Goal: Check status: Check status

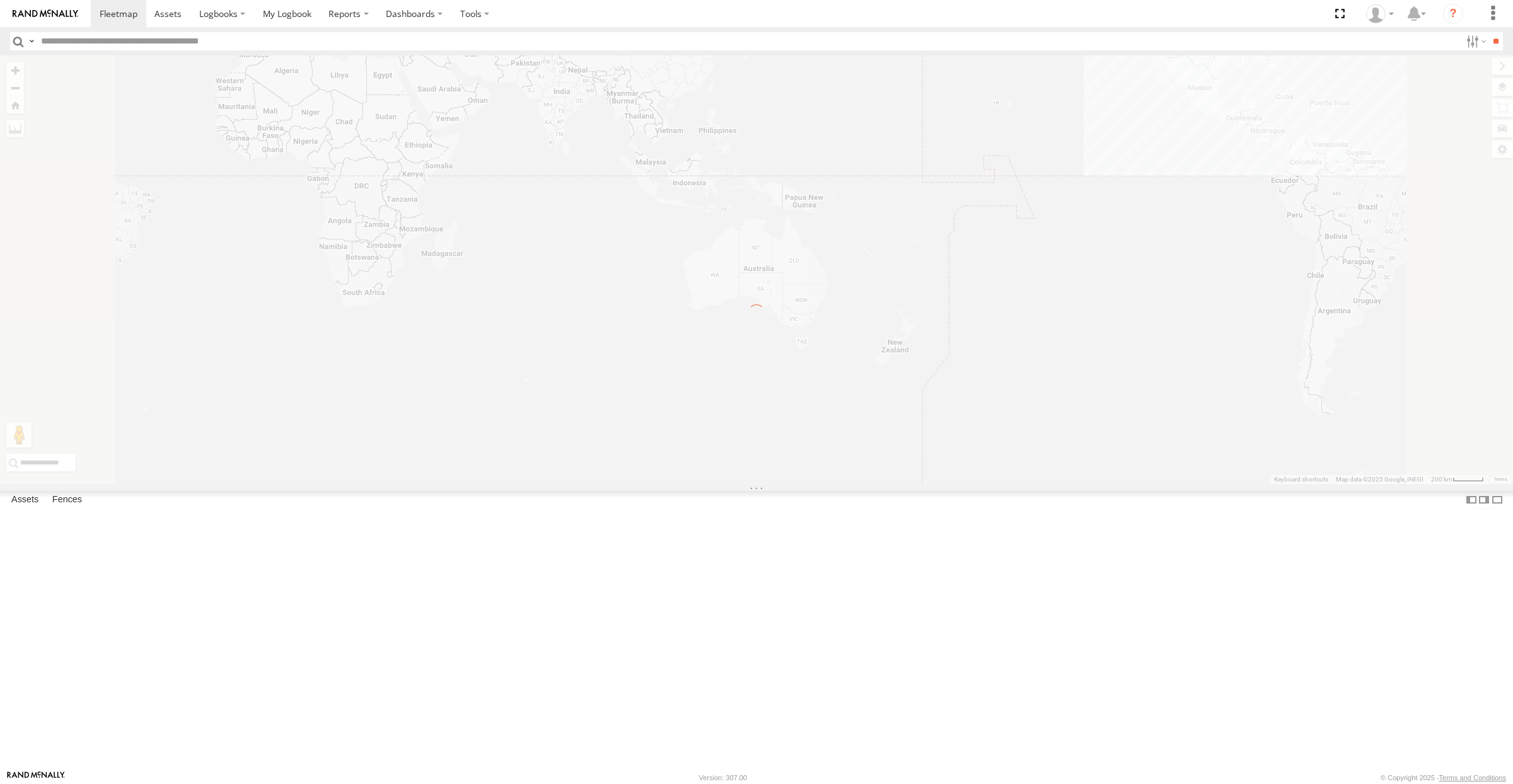
click at [0, 0] on label "Close" at bounding box center [0, 0] width 0 height 0
click at [1500, 13] on label at bounding box center [1493, 13] width 28 height 27
click at [1457, 183] on span at bounding box center [1456, 181] width 31 height 12
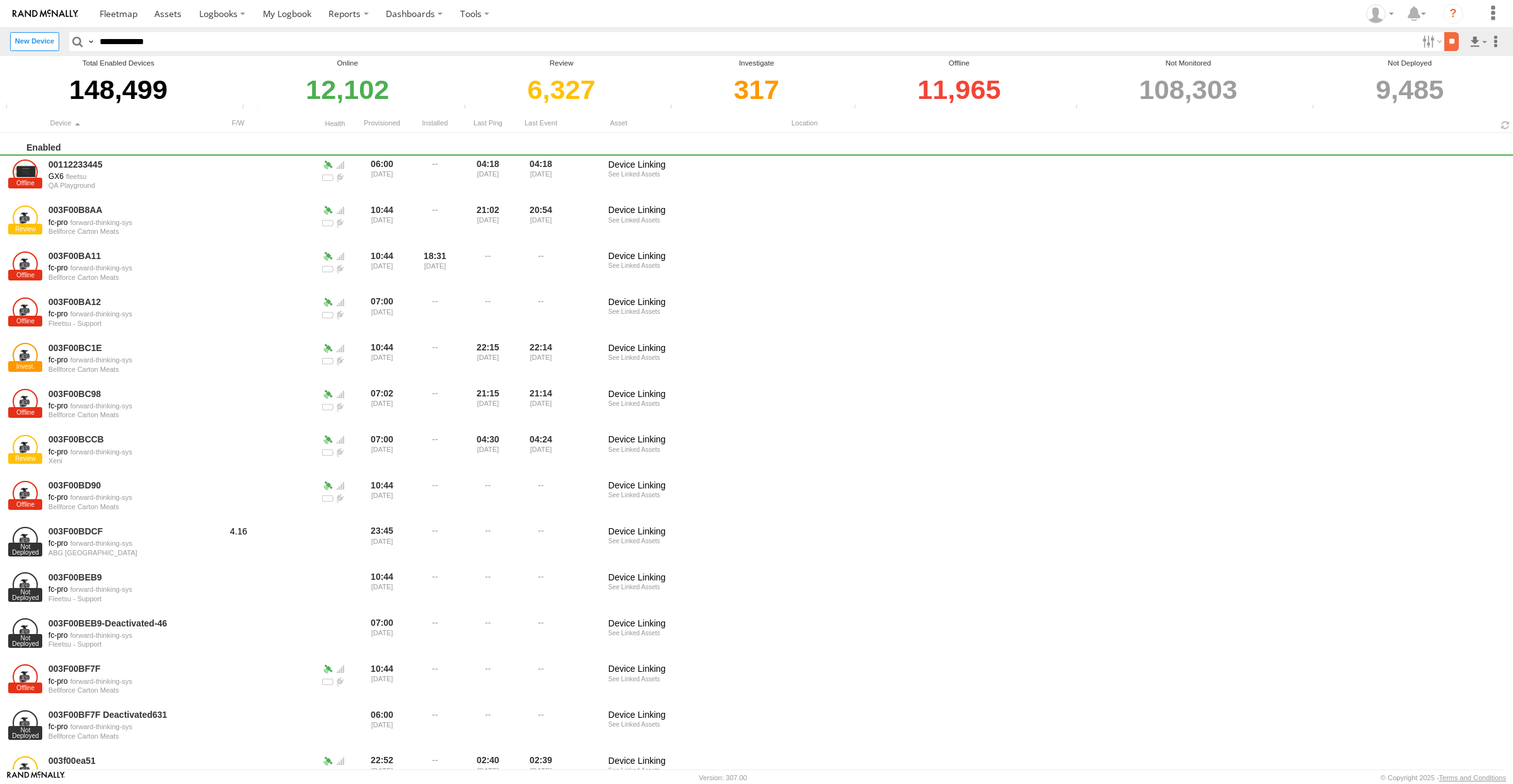
type input "**********"
click at [1447, 37] on input "**" at bounding box center [1452, 41] width 14 height 18
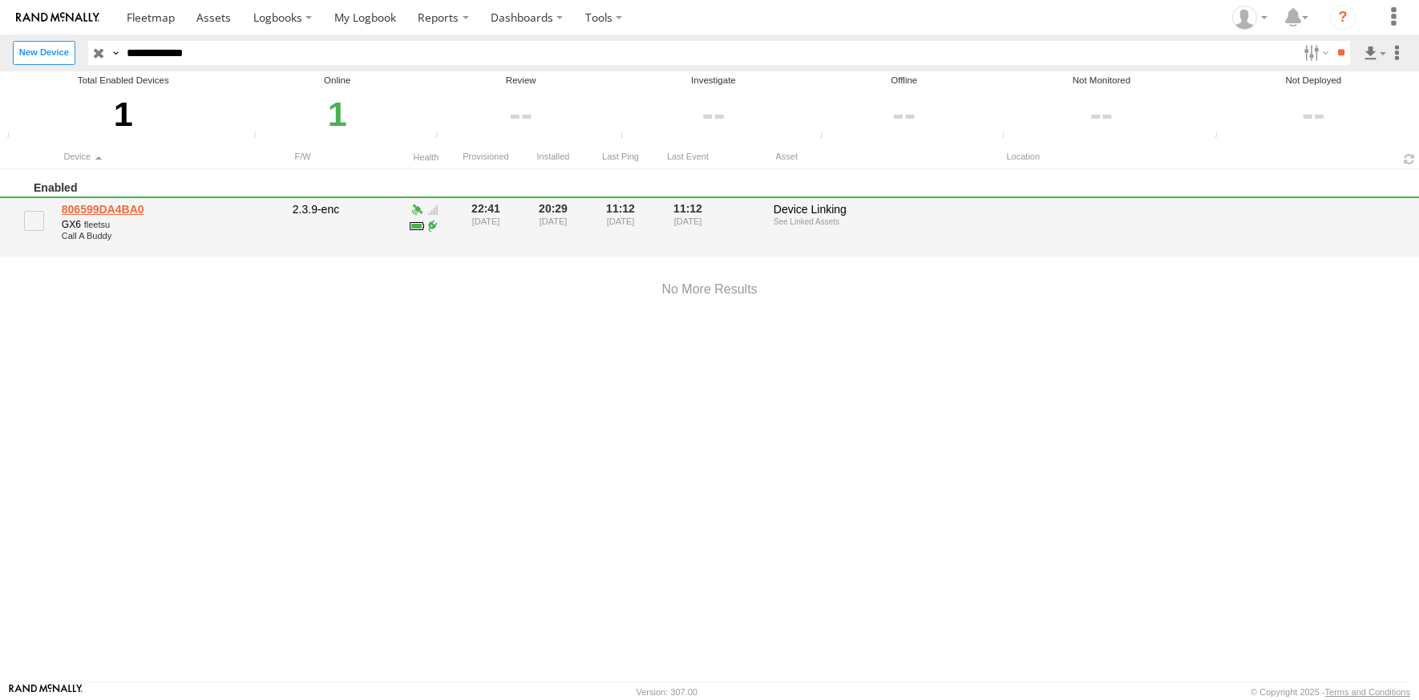
click at [113, 213] on link "806599DA4BA0" at bounding box center [172, 209] width 220 height 14
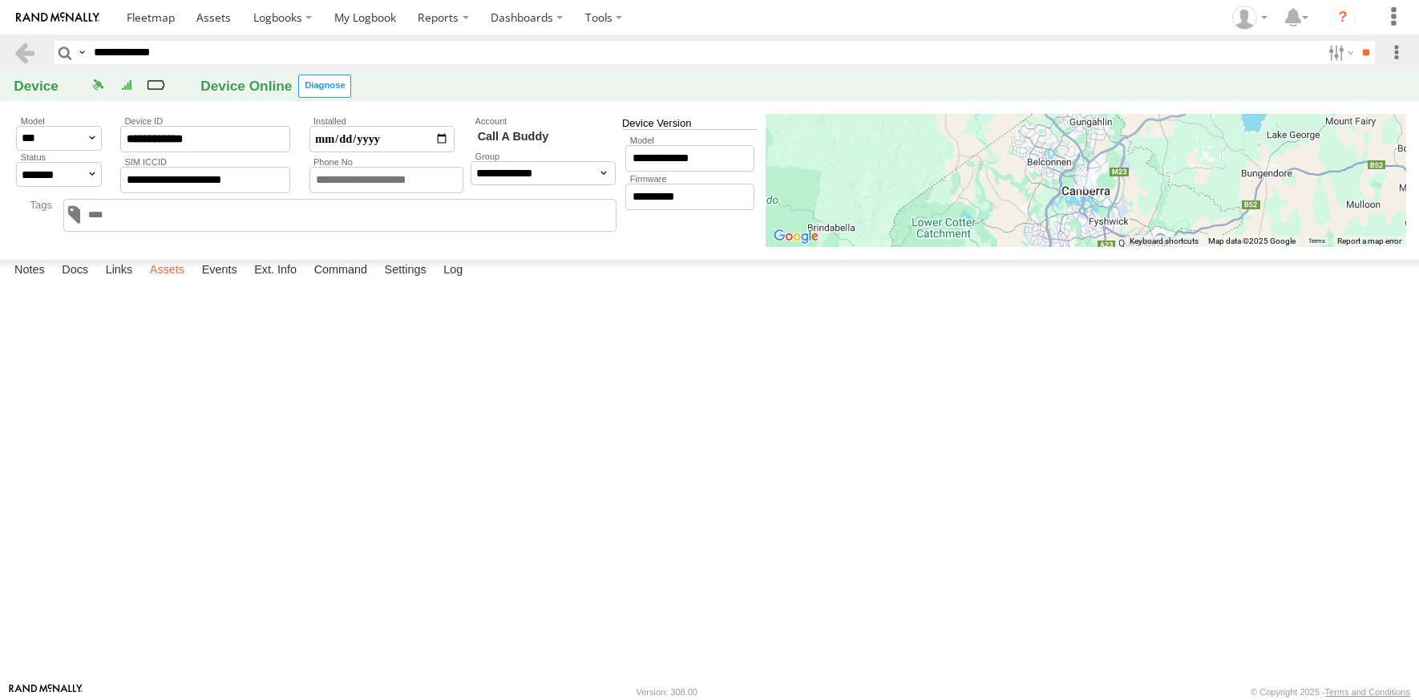
click at [171, 282] on label "Assets" at bounding box center [167, 271] width 51 height 22
click at [0, 0] on link "Peter" at bounding box center [0, 0] width 0 height 0
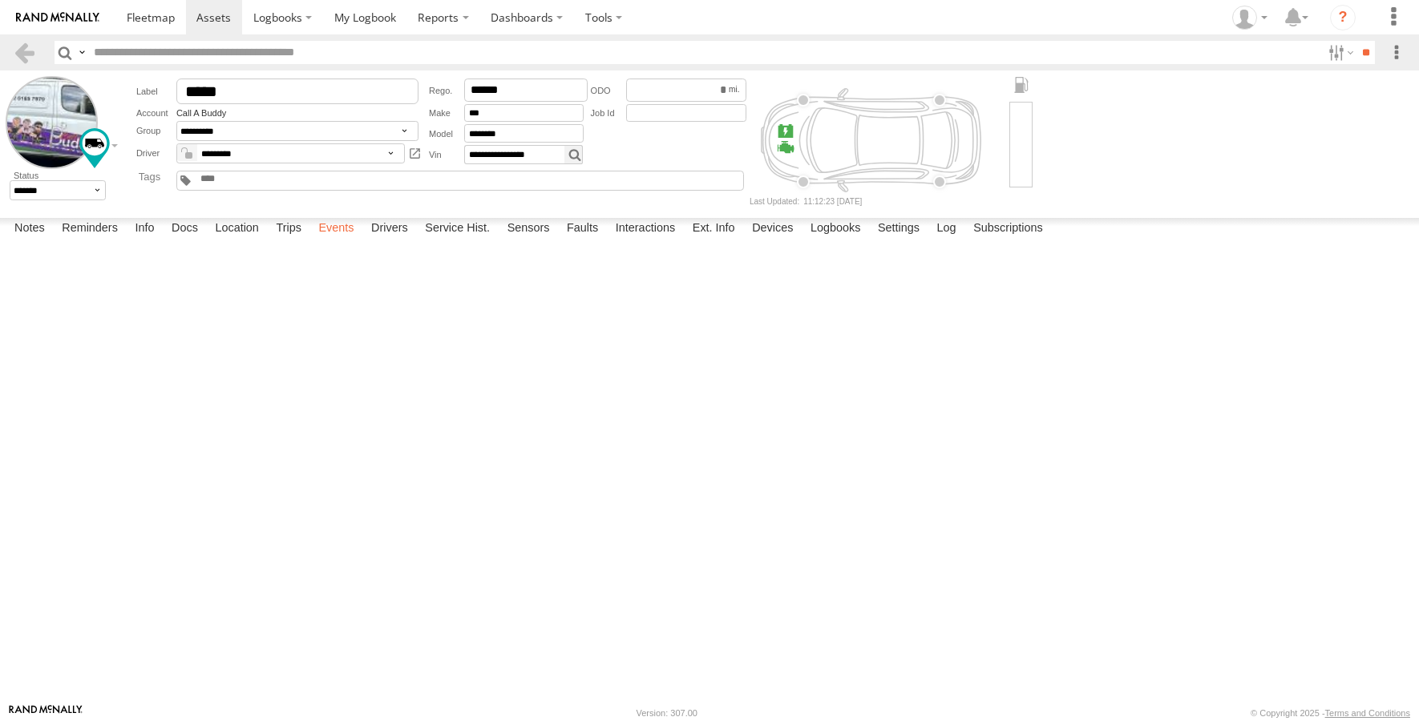
click at [339, 240] on label "Events" at bounding box center [335, 229] width 51 height 22
click at [527, 240] on label "Sensors" at bounding box center [528, 229] width 59 height 22
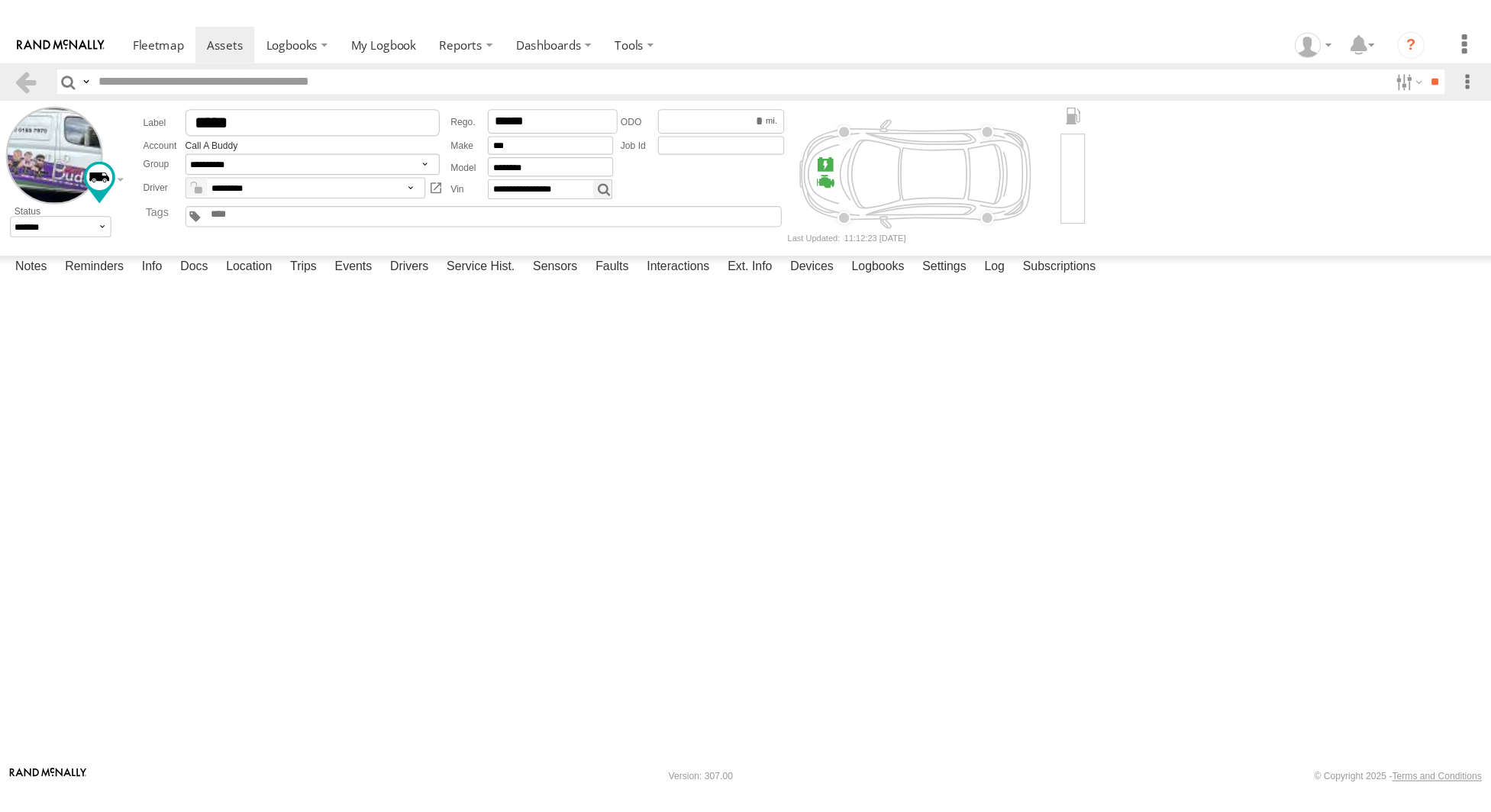
scroll to position [1339, 0]
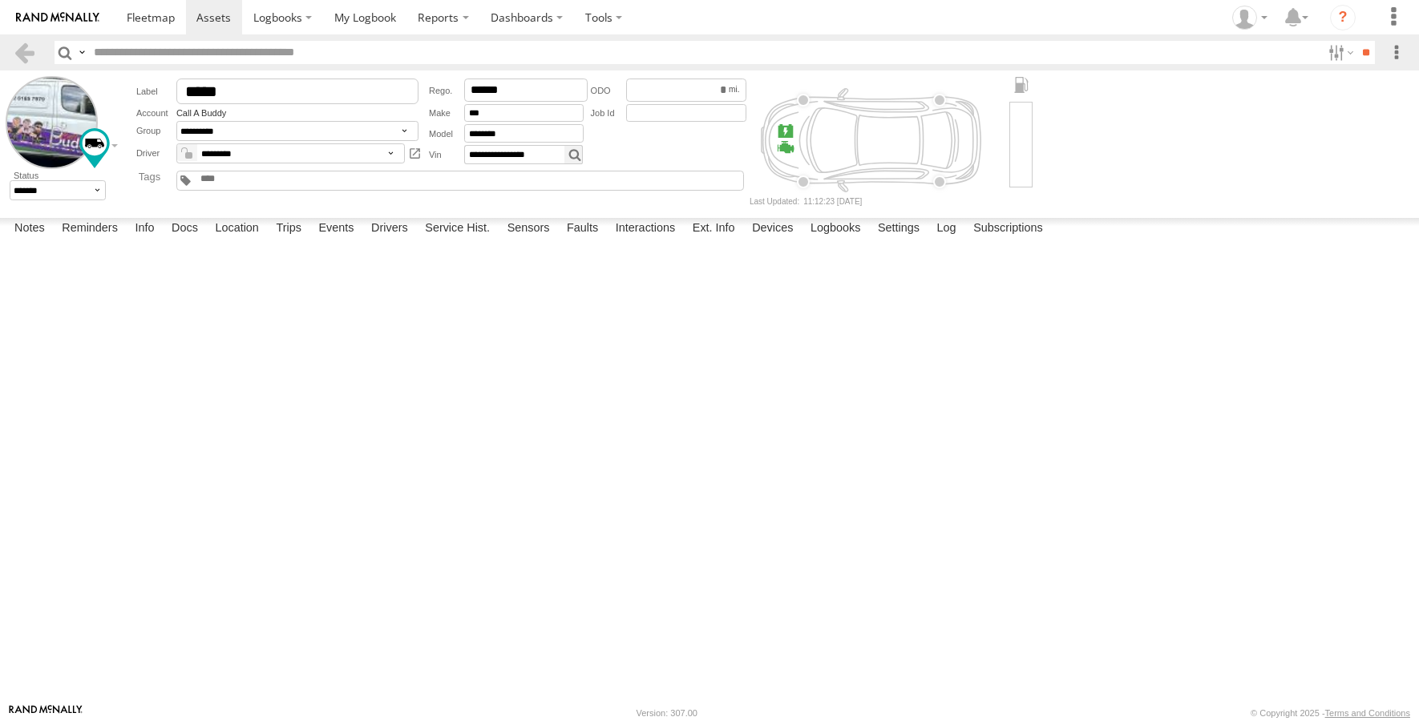
click at [0, 0] on div at bounding box center [0, 0] width 0 height 0
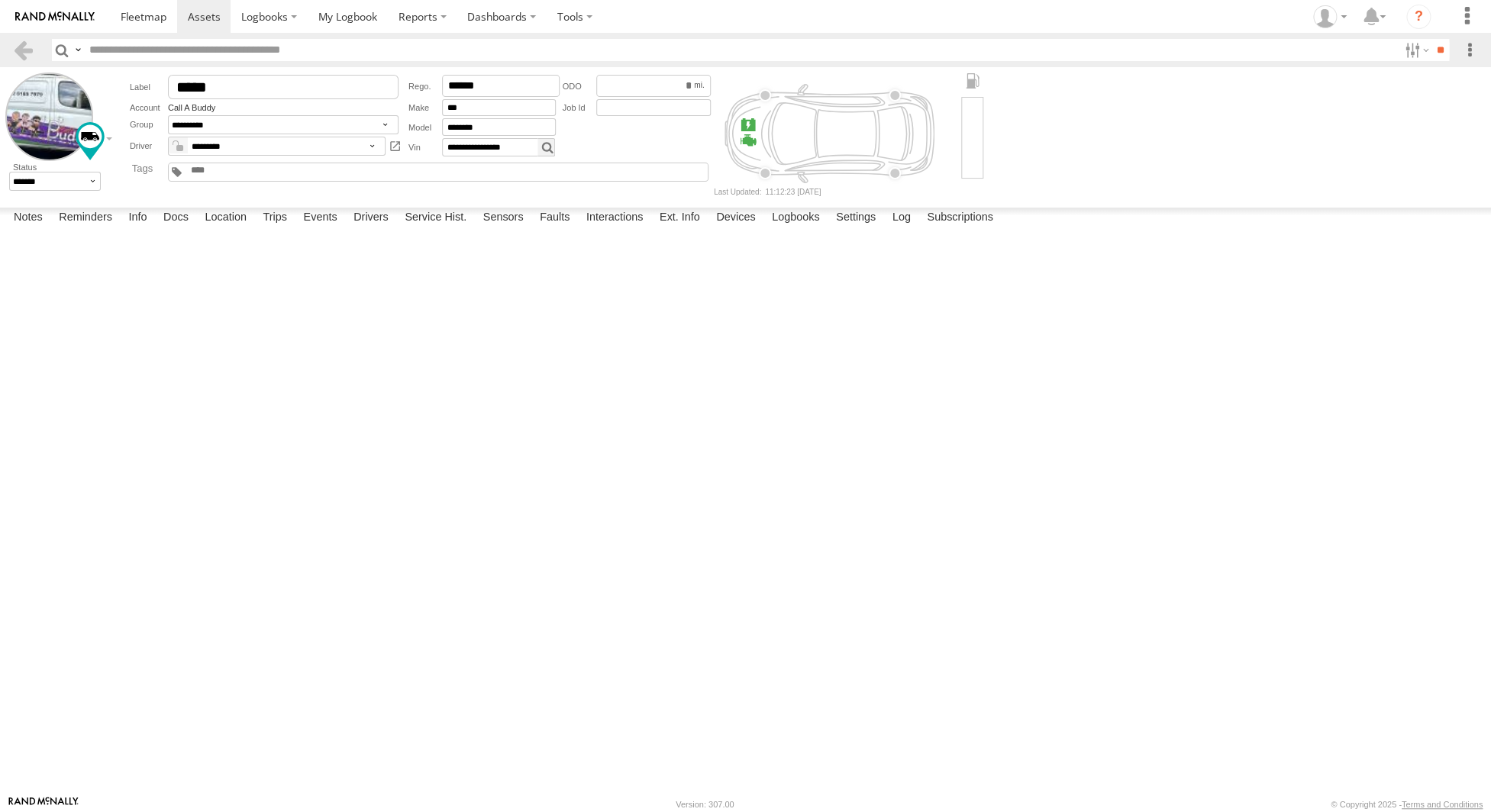
scroll to position [1214, 0]
click at [0, 0] on link at bounding box center [0, 0] width 0 height 0
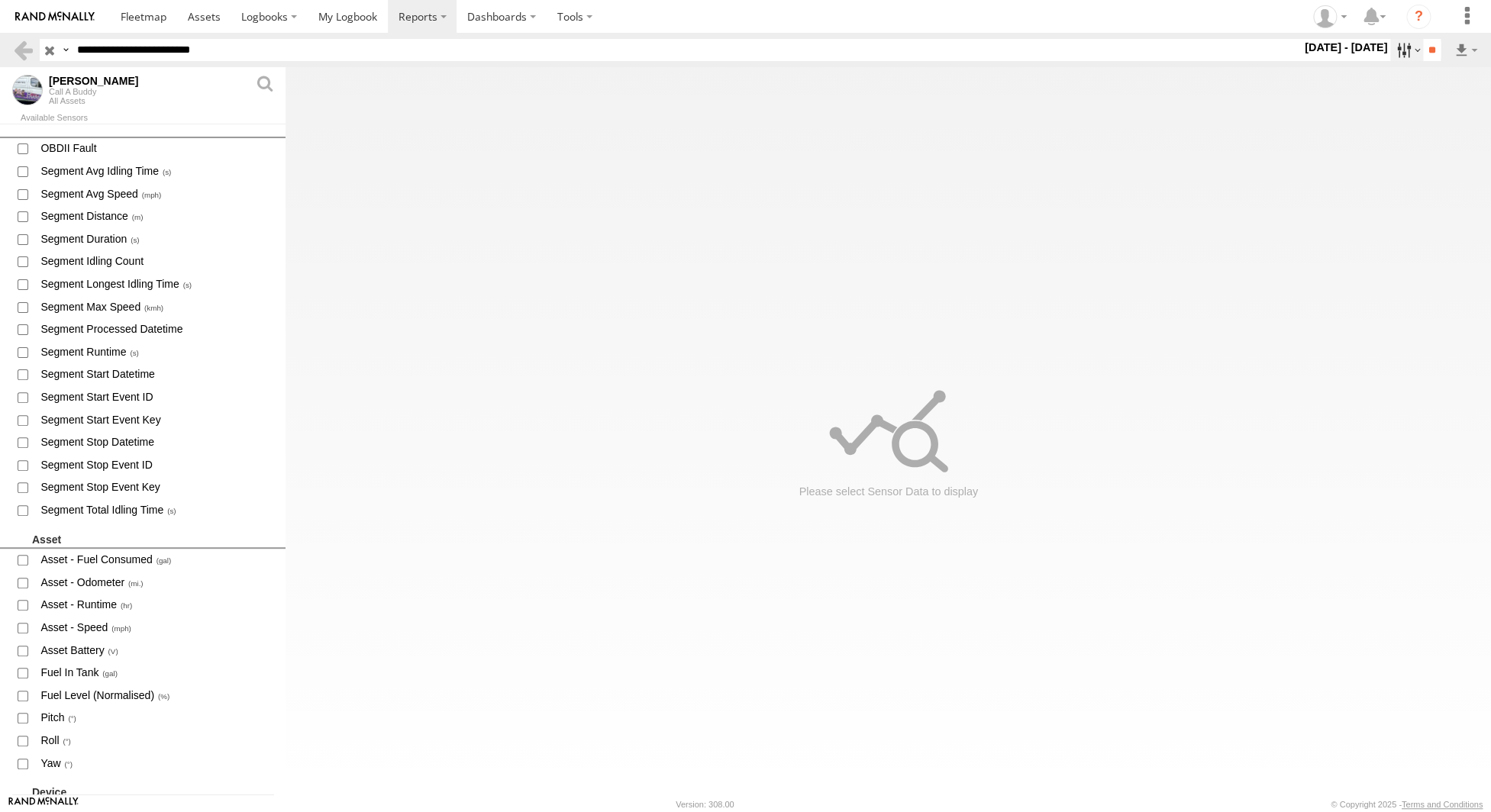
click at [1390, 52] on label at bounding box center [1406, 50] width 32 height 22
click at [0, 0] on label at bounding box center [0, 0] width 0 height 0
click at [1426, 45] on input "**" at bounding box center [1431, 50] width 17 height 22
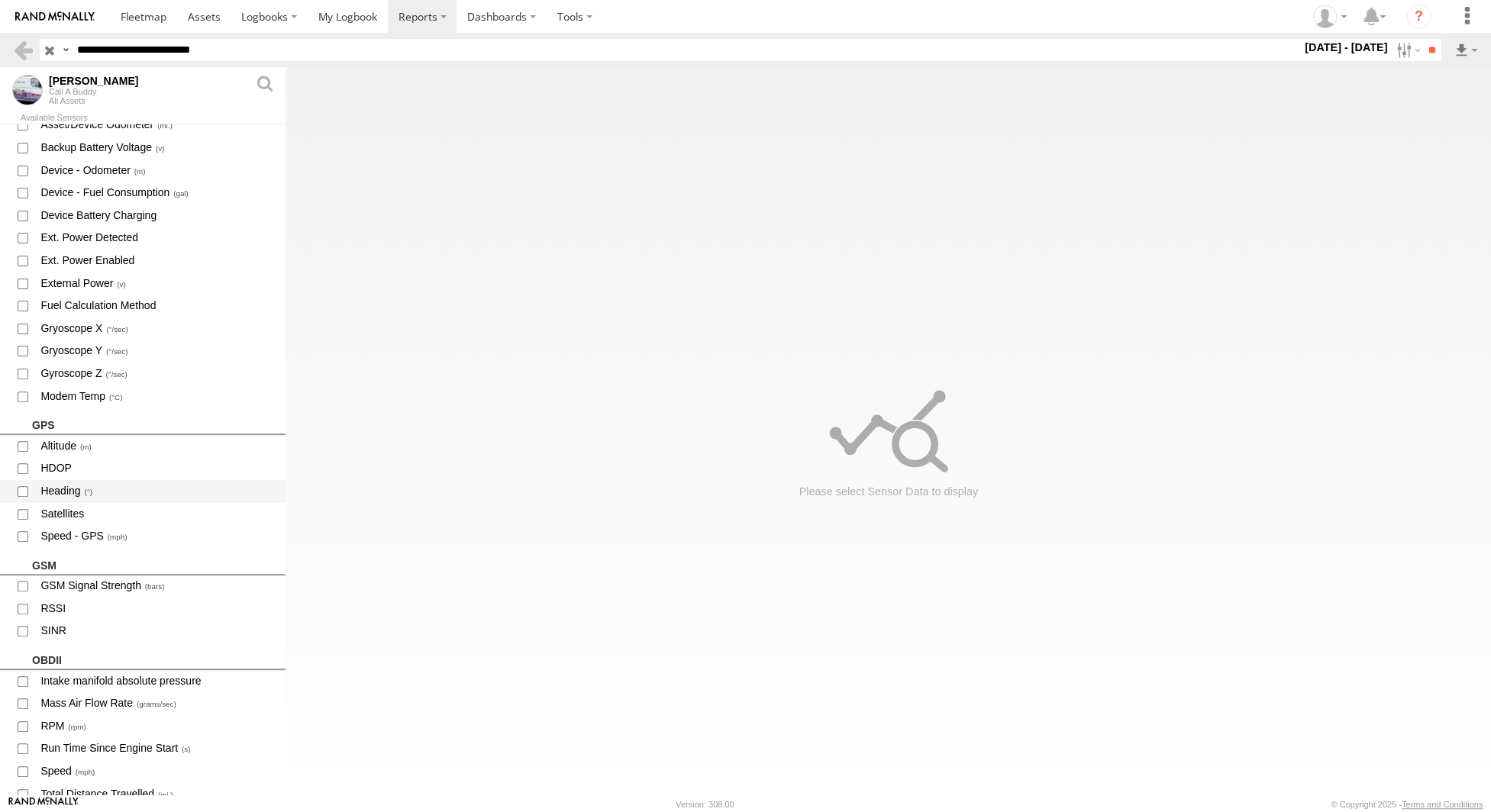
scroll to position [1060, 0]
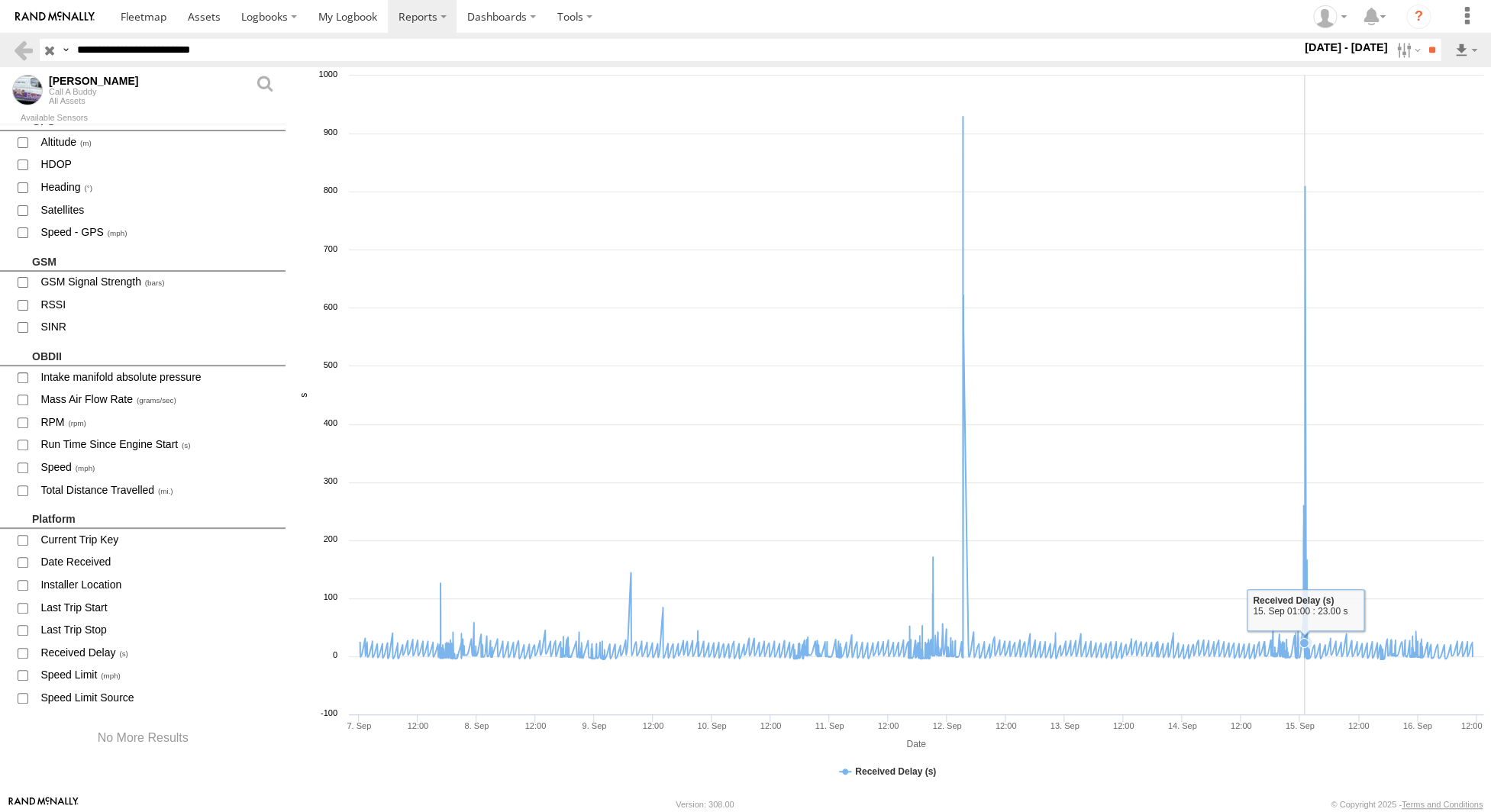
click at [1304, 186] on icon at bounding box center [916, 388] width 1127 height 543
